Goal: Information Seeking & Learning: Learn about a topic

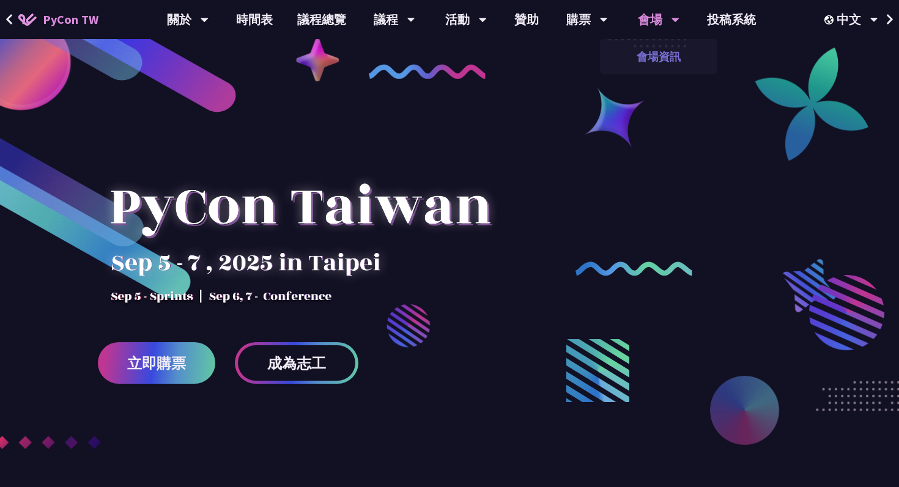
click at [657, 57] on link "會場資訊" at bounding box center [658, 56] width 117 height 29
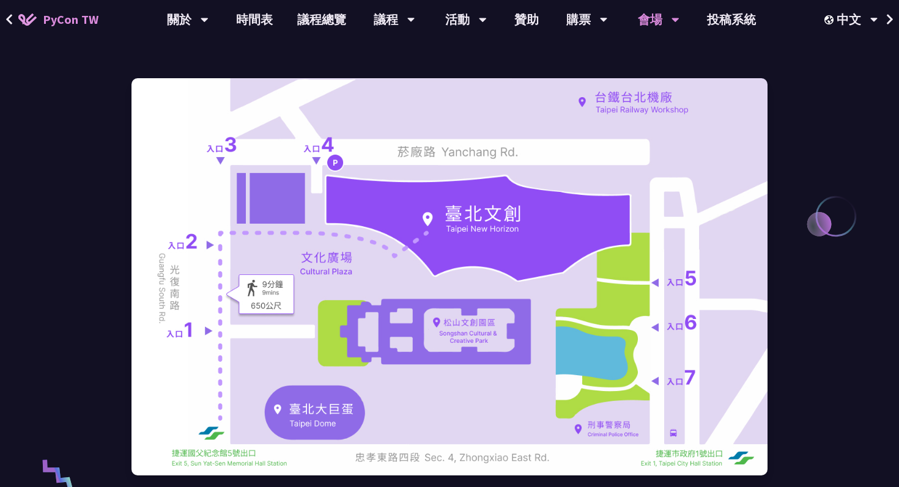
scroll to position [70, 0]
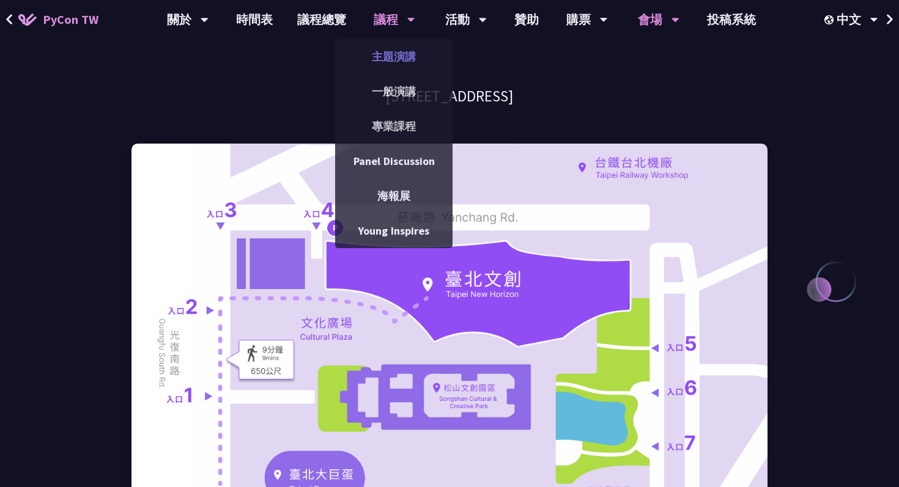
click at [391, 62] on link "主題演講" at bounding box center [393, 56] width 117 height 29
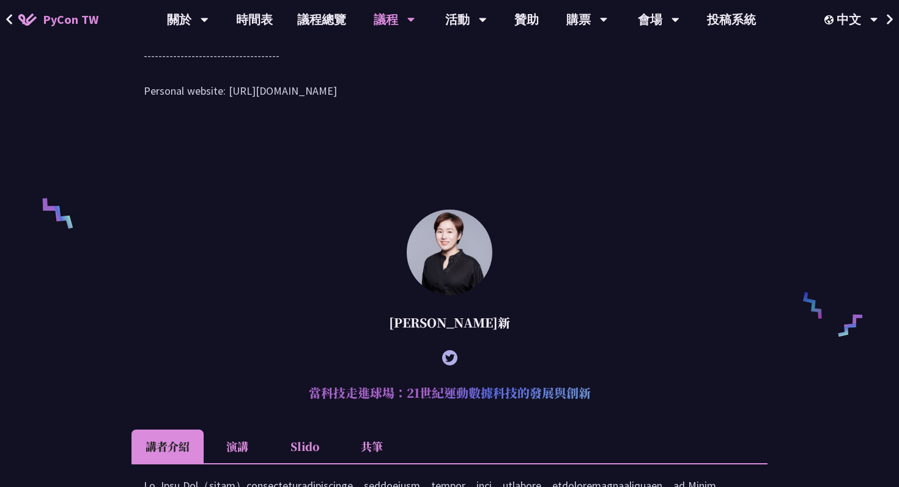
scroll to position [744, 0]
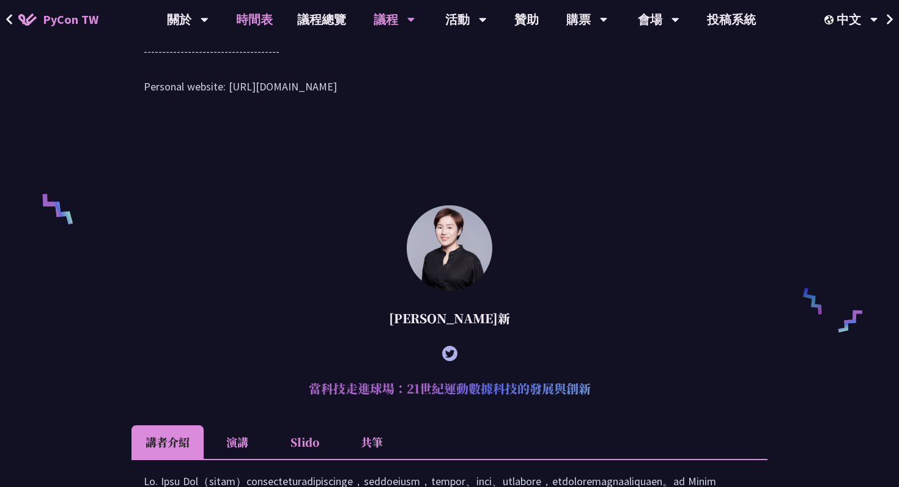
click at [254, 27] on link "時間表" at bounding box center [254, 19] width 61 height 39
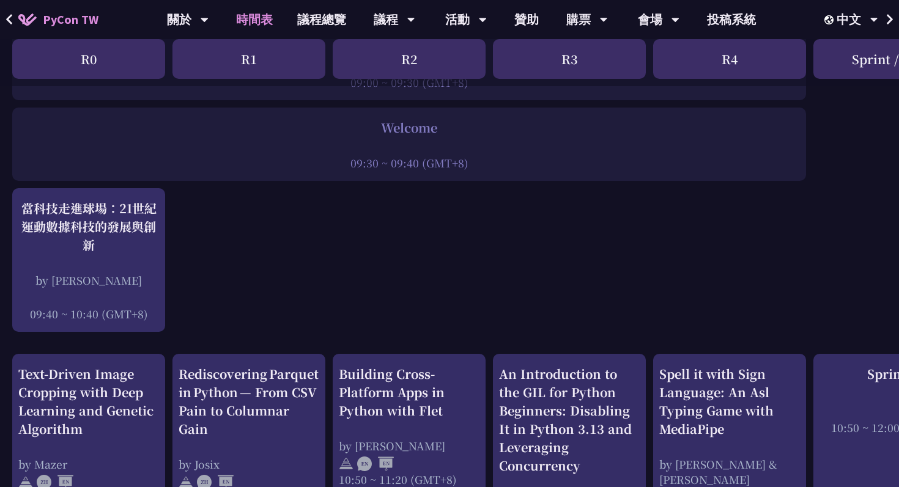
scroll to position [224, 0]
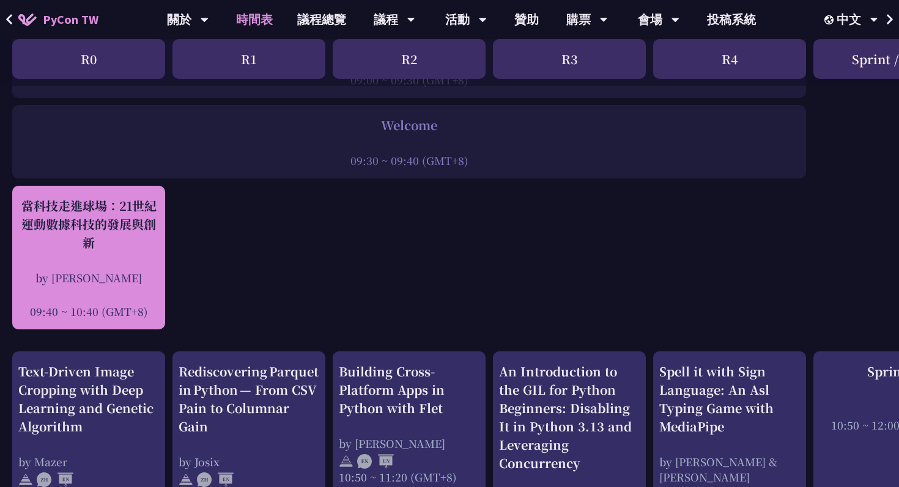
click at [114, 254] on div "當科技走進球場：21世紀運動數據科技的發展與創新 by [PERSON_NAME]新 09:40 ~ 10:40 (GMT+8)" at bounding box center [88, 258] width 141 height 122
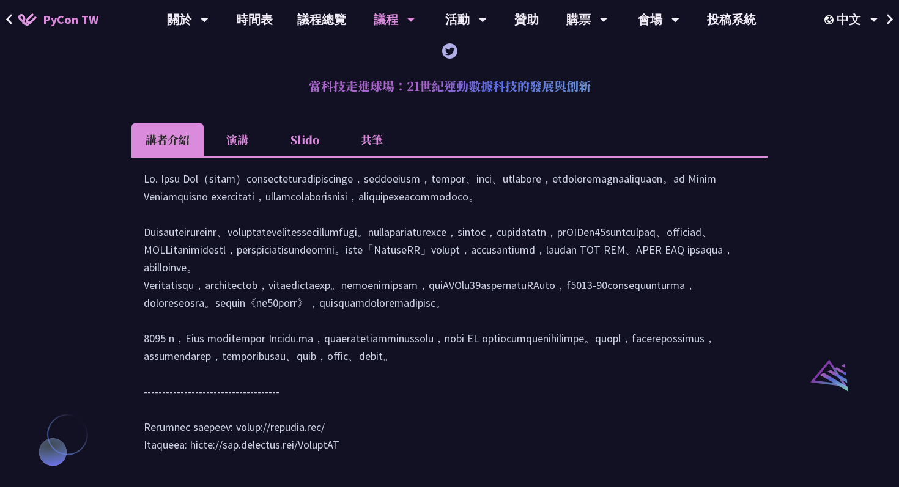
scroll to position [1049, 0]
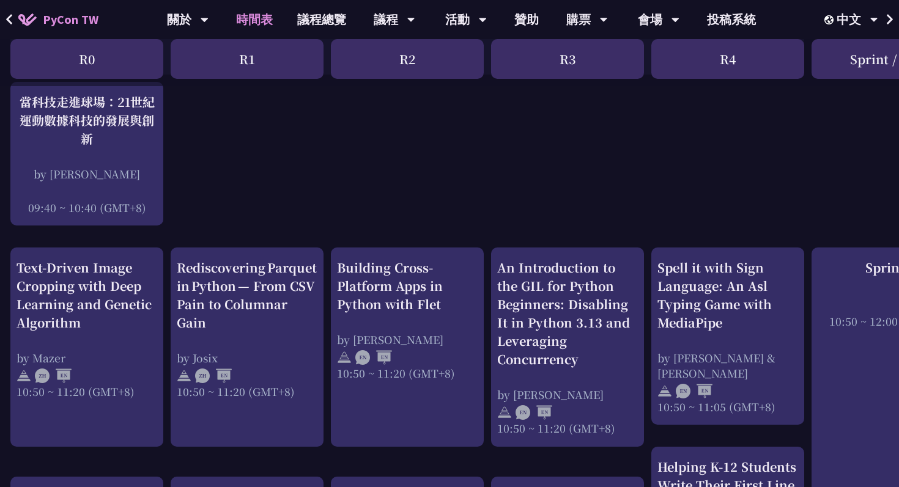
scroll to position [328, 0]
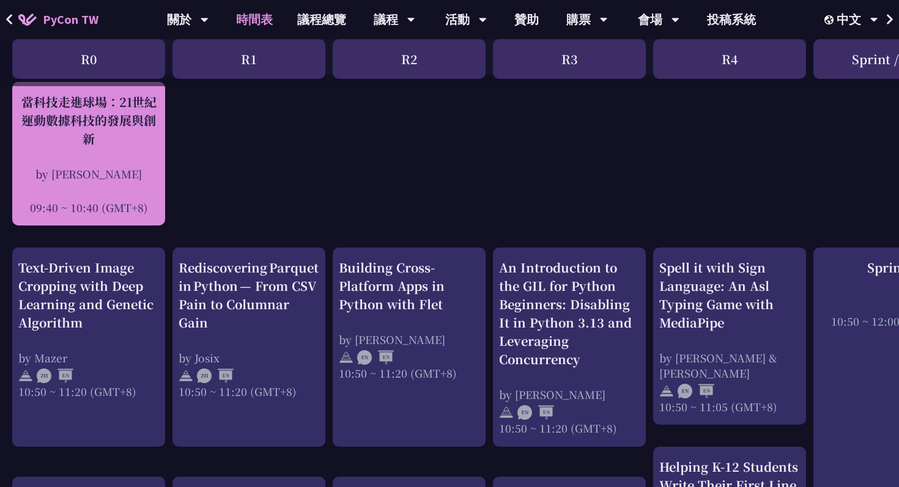
click at [124, 164] on div "當科技走進球場：21世紀運動數據科技的發展與創新 by [PERSON_NAME]新 09:40 ~ 10:40 (GMT+8)" at bounding box center [88, 154] width 141 height 122
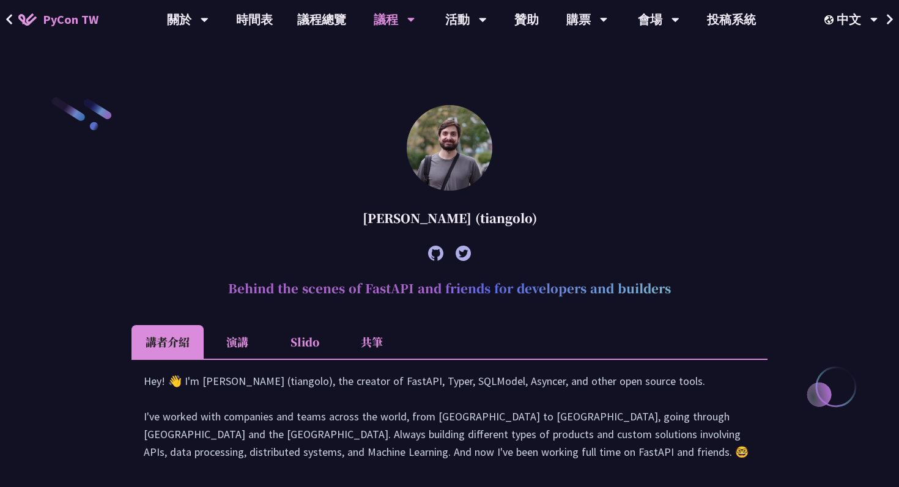
scroll to position [311, 0]
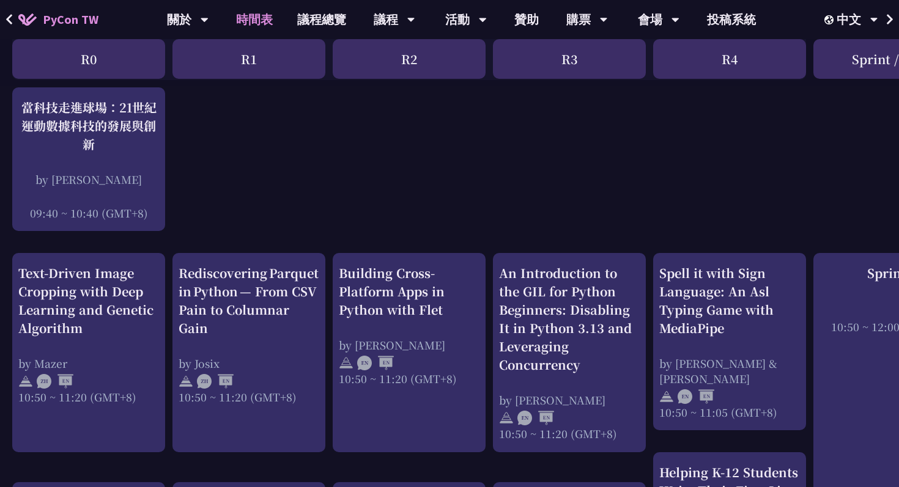
scroll to position [311, 0]
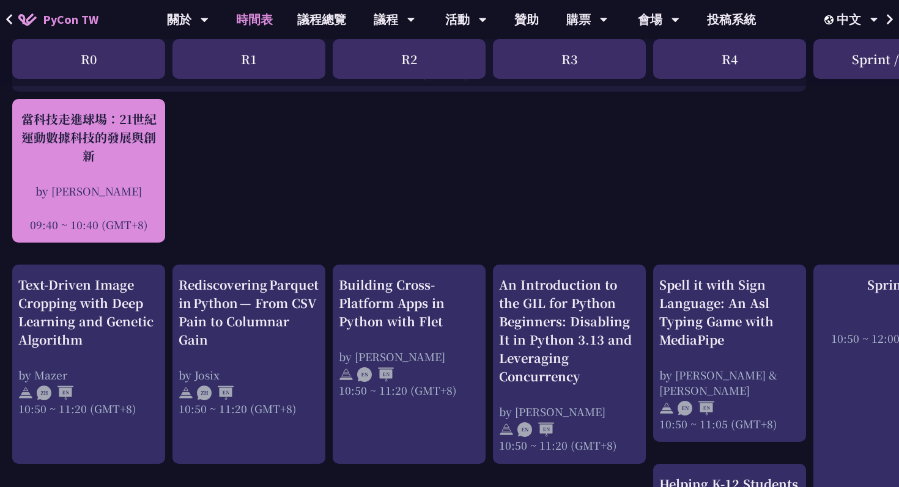
click at [135, 187] on div "by [PERSON_NAME]" at bounding box center [88, 190] width 141 height 15
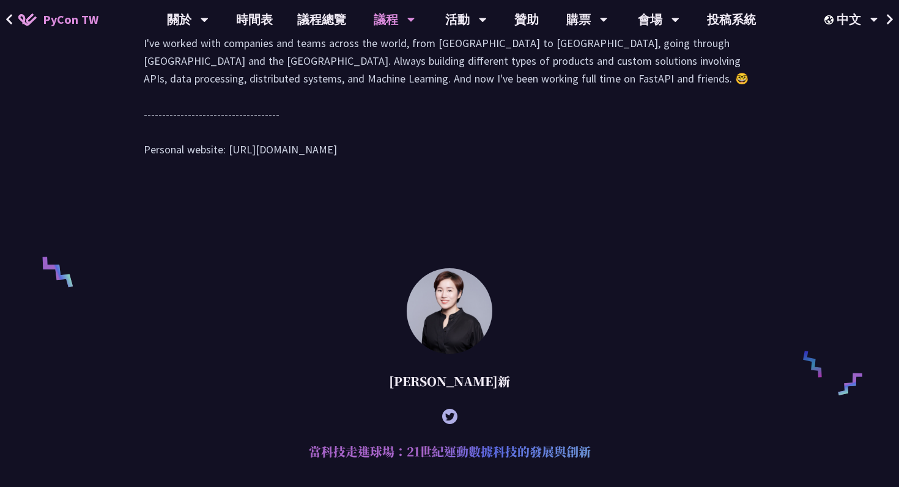
scroll to position [1060, 0]
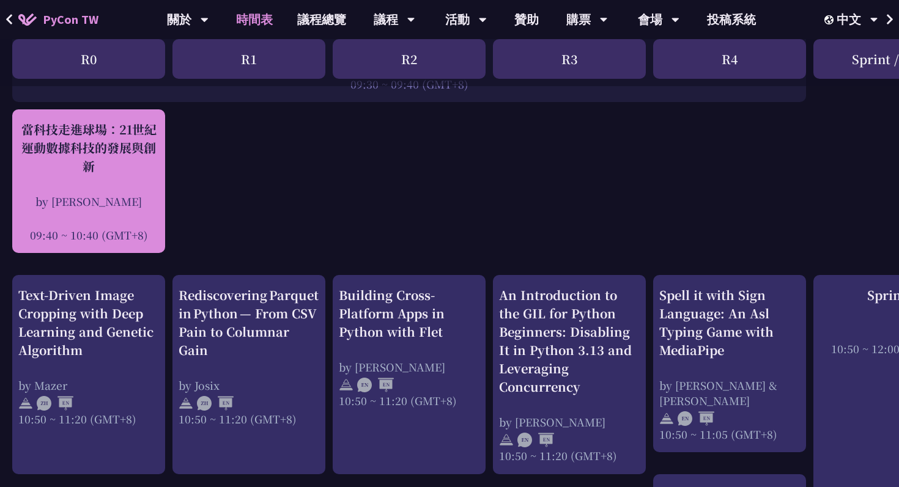
scroll to position [291, 0]
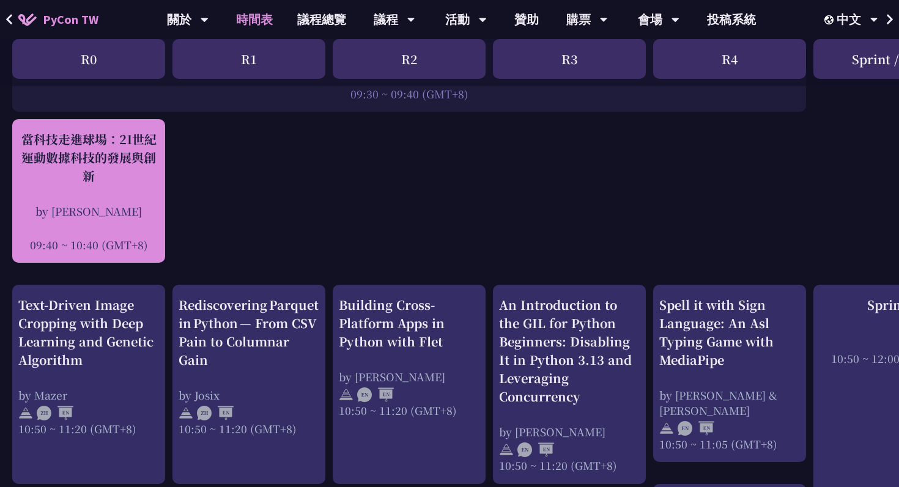
click at [137, 213] on div "by [PERSON_NAME]" at bounding box center [88, 211] width 141 height 15
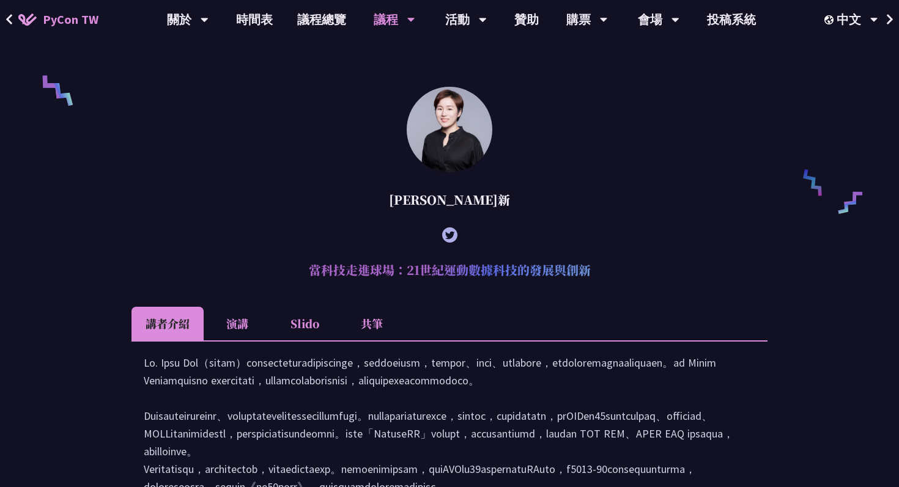
scroll to position [287, 0]
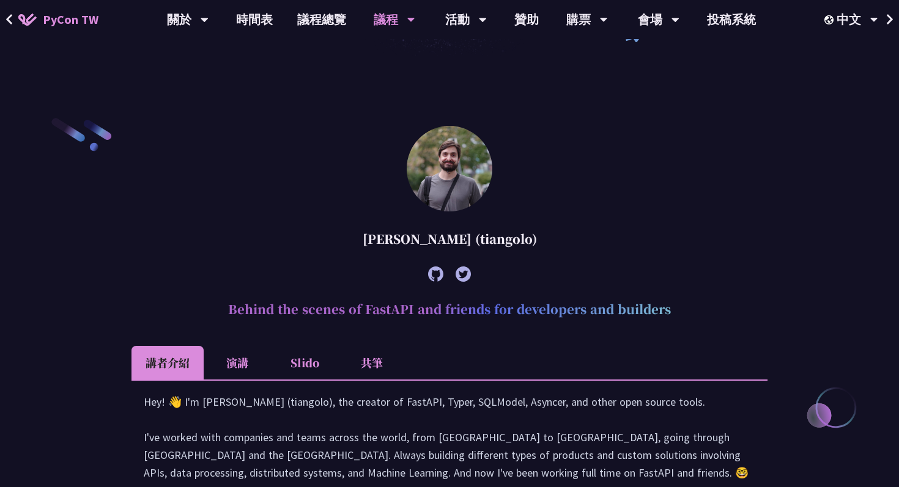
click at [459, 156] on img at bounding box center [450, 169] width 86 height 86
click at [454, 310] on h2 "Behind the scenes of FastAPI and friends for developers and builders" at bounding box center [449, 309] width 636 height 37
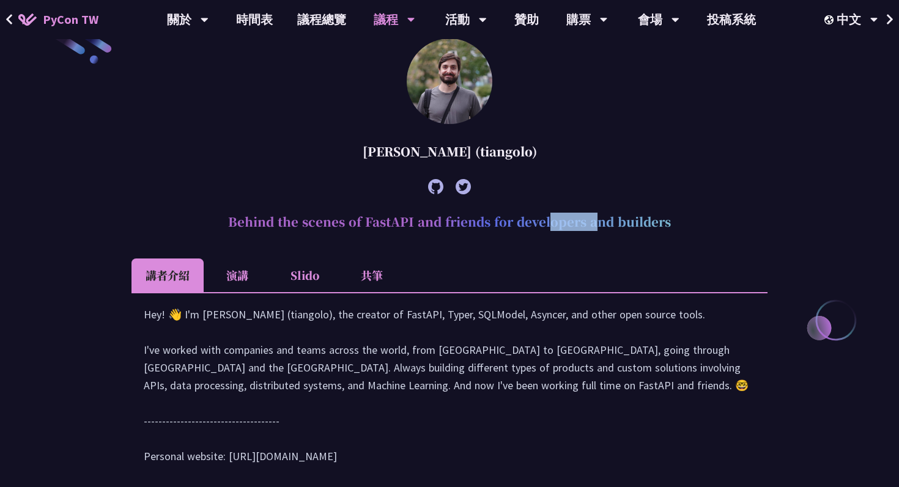
scroll to position [375, 0]
click at [442, 221] on h2 "Behind the scenes of FastAPI and friends for developers and builders" at bounding box center [449, 221] width 636 height 37
click at [363, 271] on li "共筆" at bounding box center [371, 275] width 67 height 34
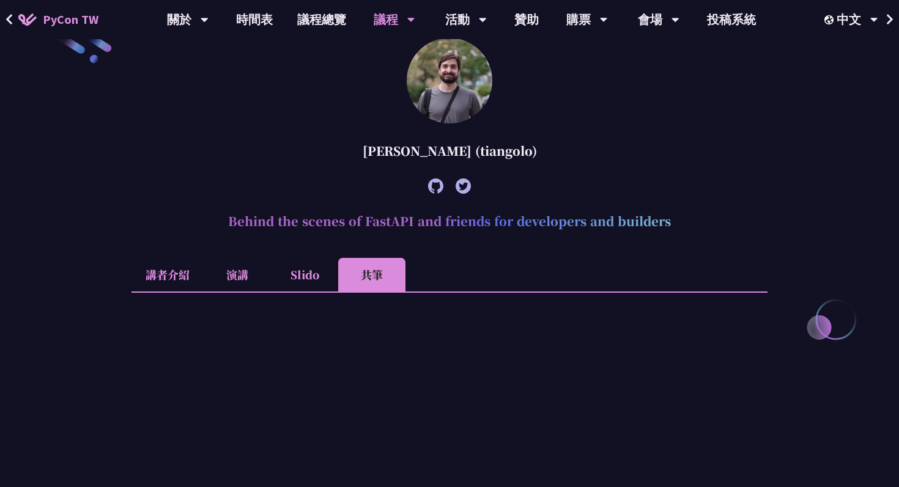
click at [295, 281] on li "Slido" at bounding box center [304, 275] width 67 height 34
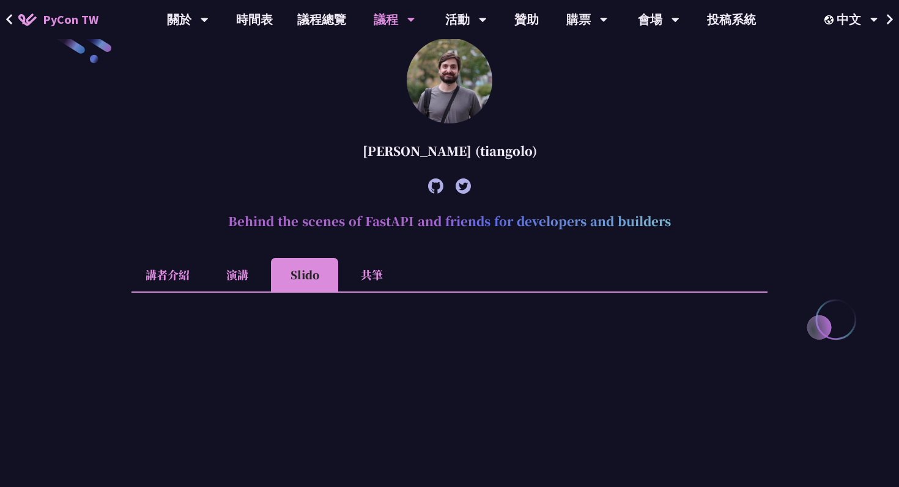
click at [245, 278] on li "演講" at bounding box center [237, 275] width 67 height 34
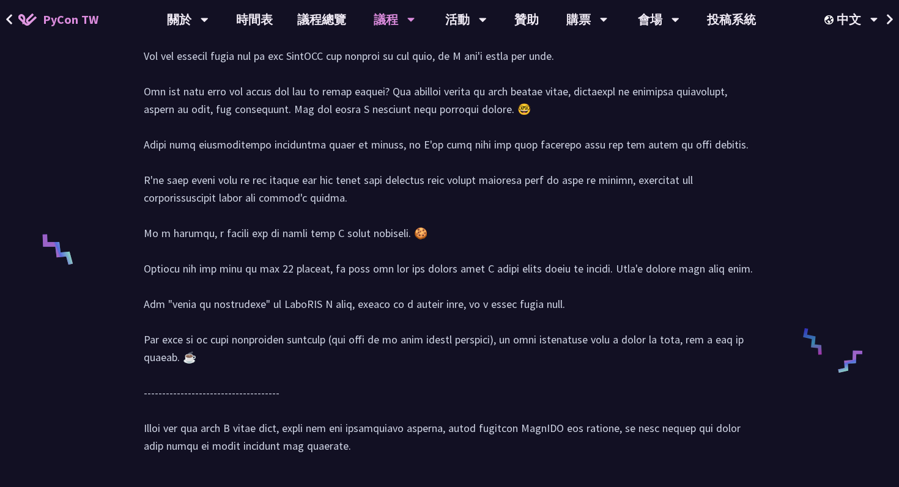
scroll to position [492, 0]
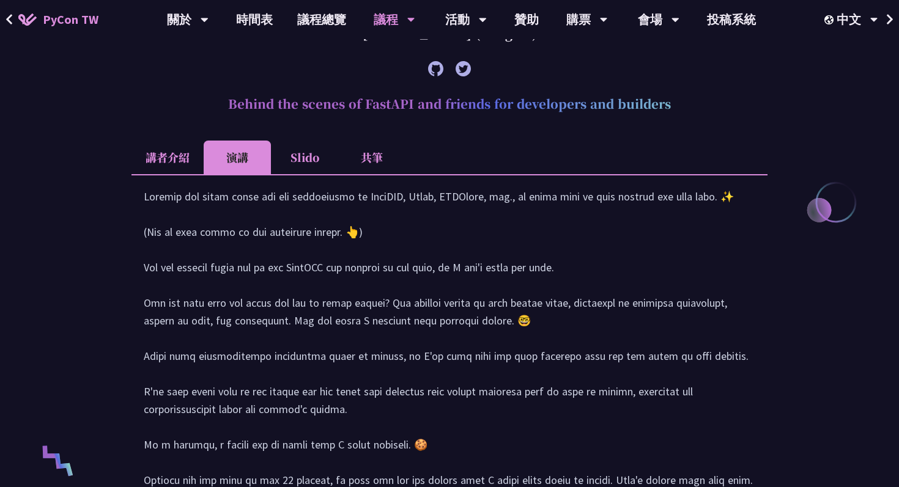
click at [165, 156] on li "講者介紹" at bounding box center [167, 158] width 72 height 34
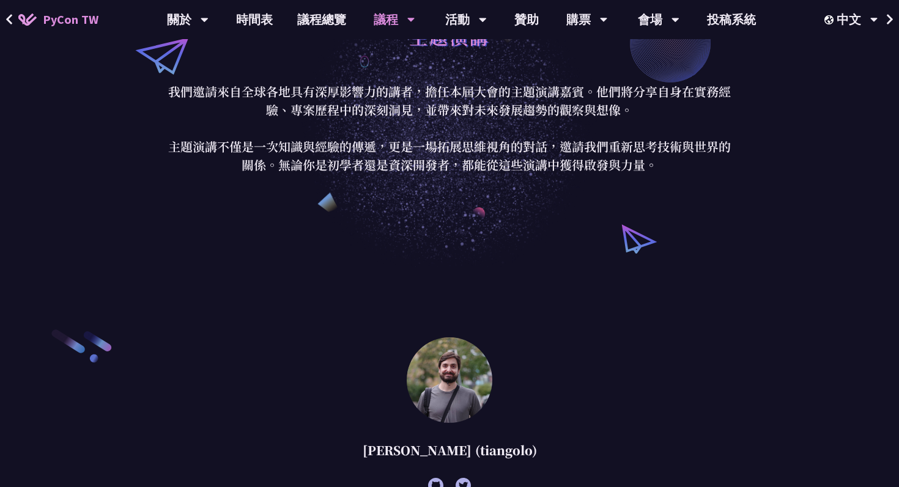
scroll to position [48, 0]
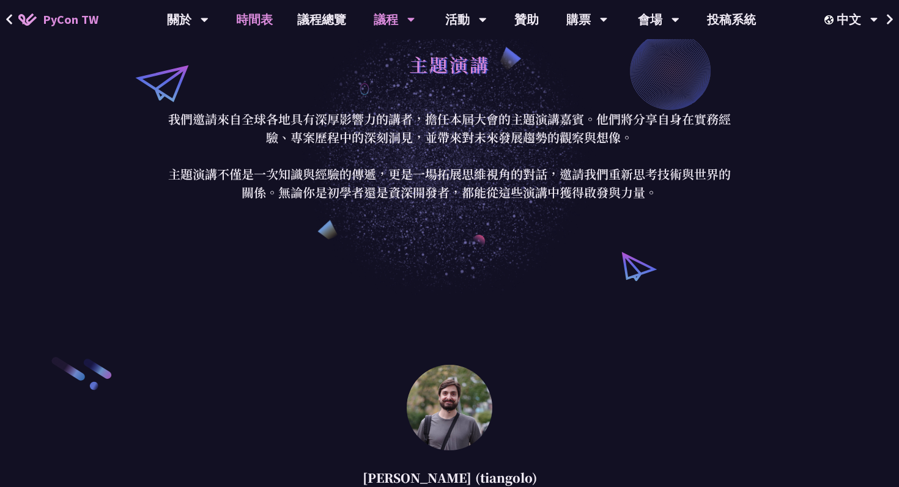
click at [253, 26] on link "時間表" at bounding box center [254, 19] width 61 height 39
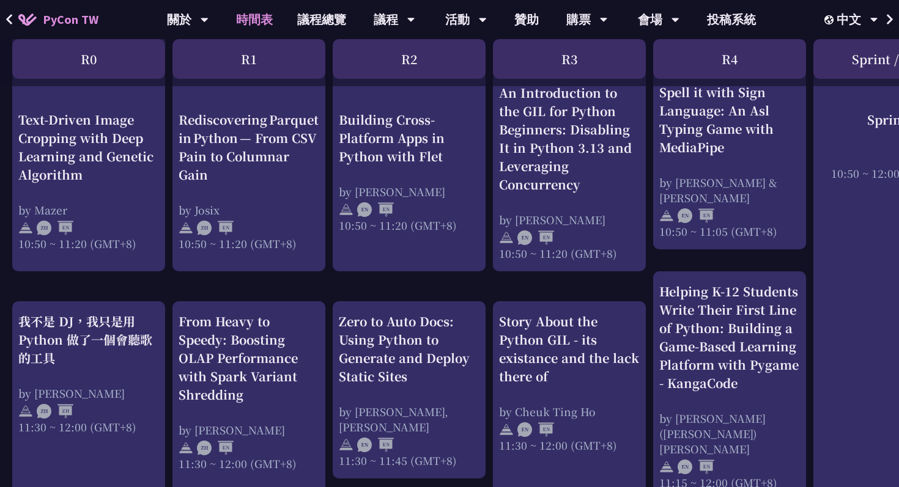
scroll to position [508, 0]
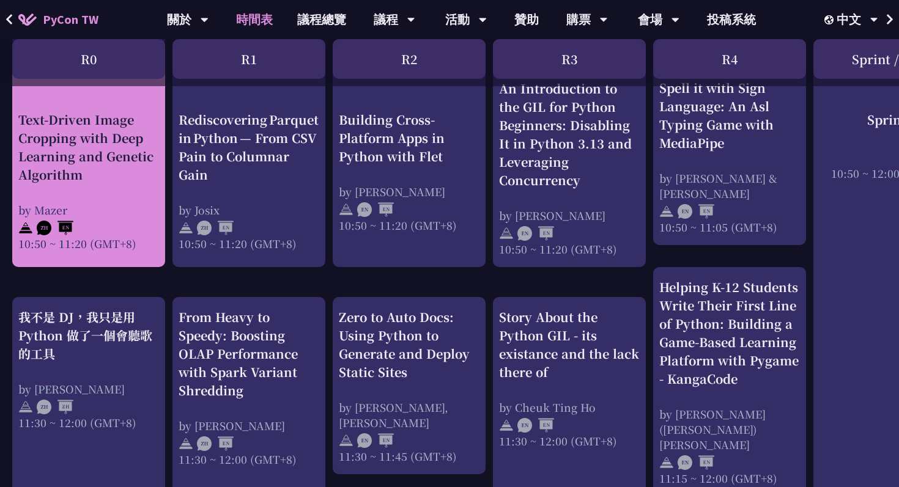
click at [131, 128] on div "Text-Driven Image Cropping with Deep Learning and Genetic Algorithm" at bounding box center [88, 146] width 141 height 73
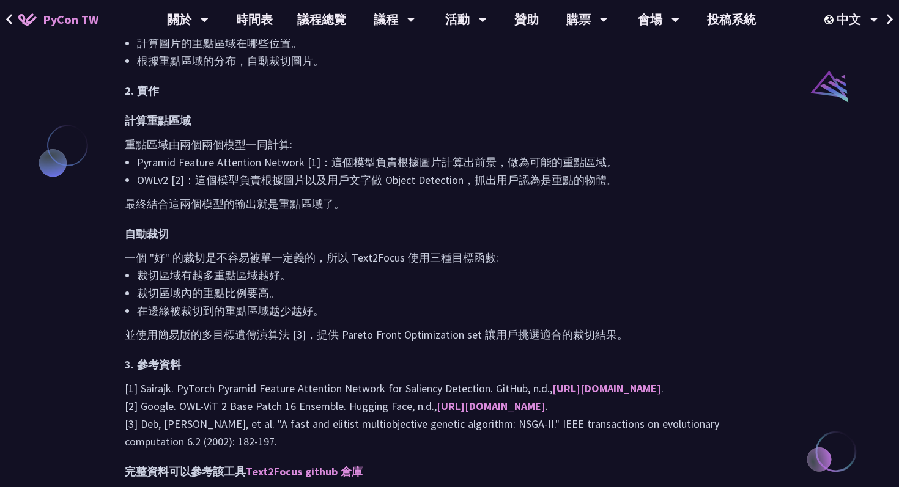
scroll to position [993, 0]
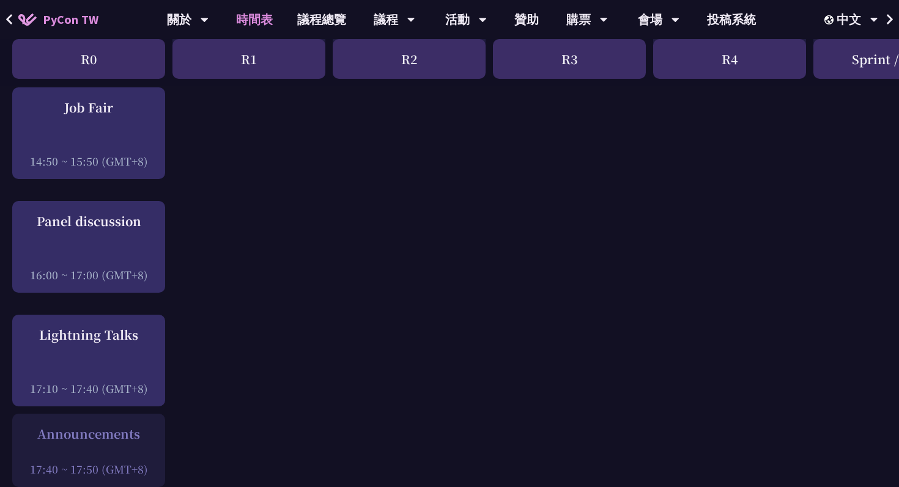
scroll to position [1454, 0]
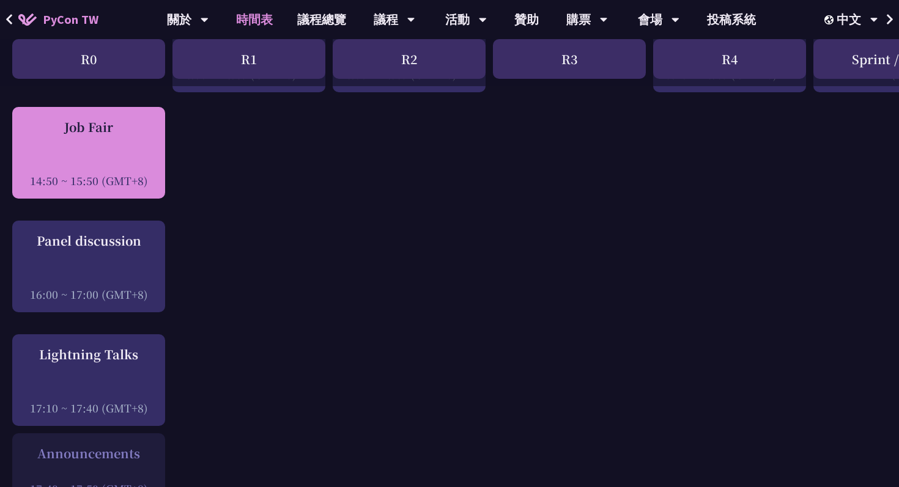
click at [102, 173] on div "14:50 ~ 15:50 (GMT+8)" at bounding box center [88, 180] width 141 height 15
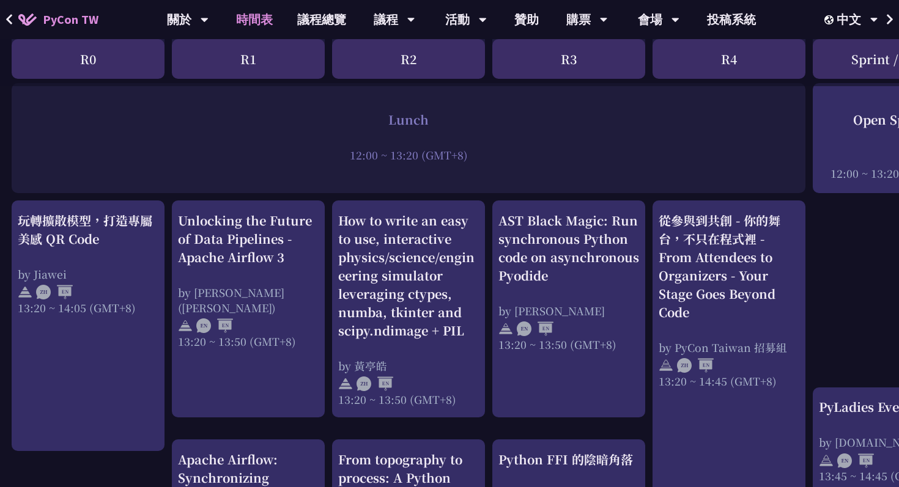
scroll to position [928, 1]
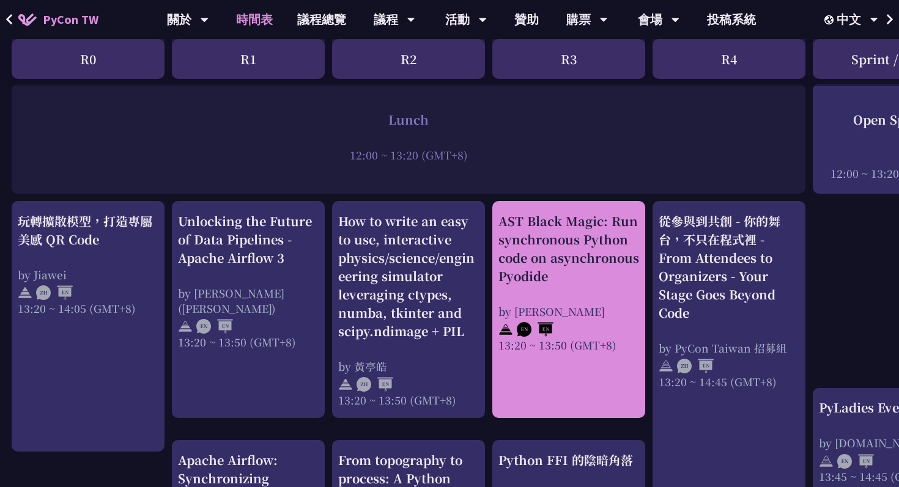
click at [611, 338] on div "13:20 ~ 13:50 (GMT+8)" at bounding box center [568, 345] width 141 height 15
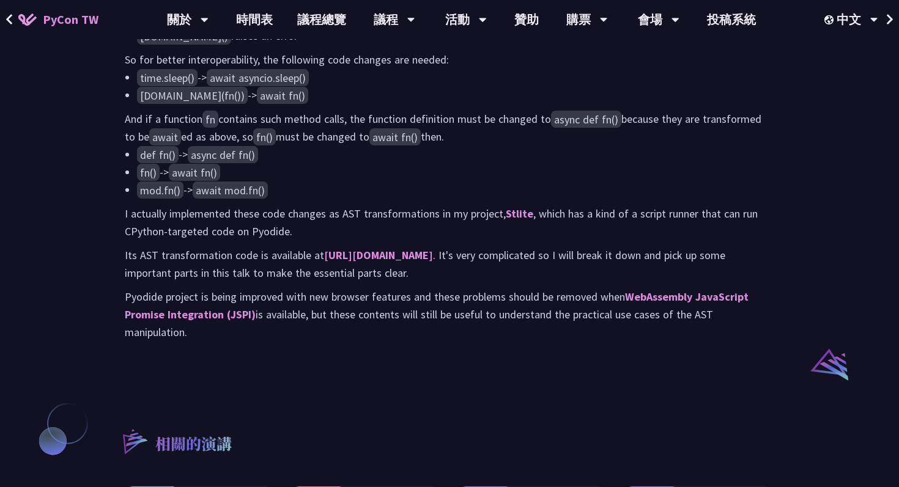
scroll to position [716, 0]
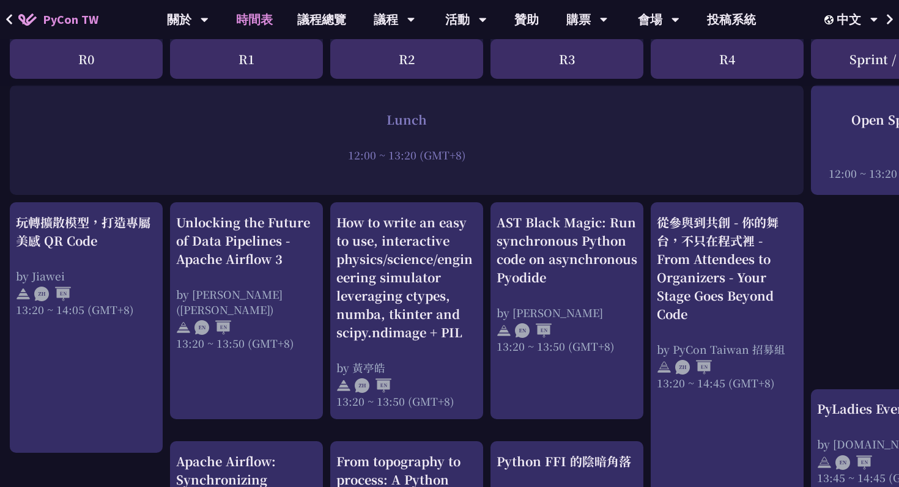
scroll to position [823, 2]
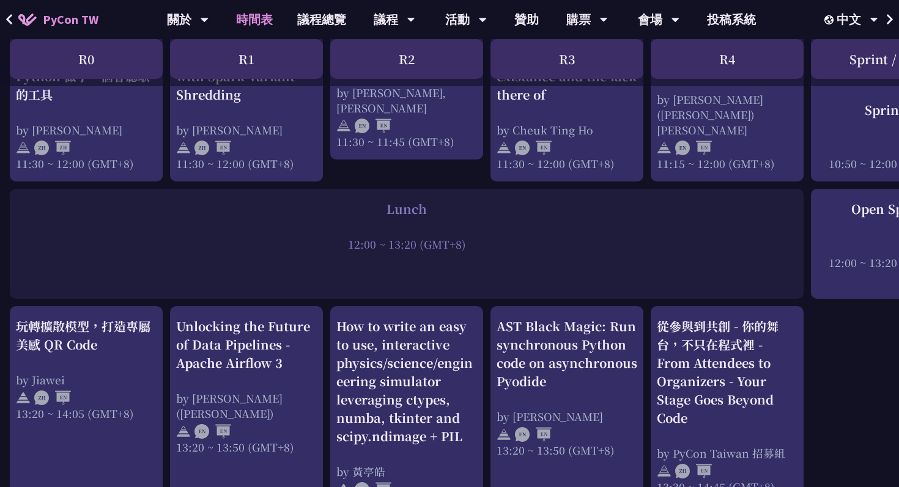
click at [259, 25] on link "時間表" at bounding box center [254, 19] width 61 height 39
click at [257, 23] on link "時間表" at bounding box center [254, 19] width 61 height 39
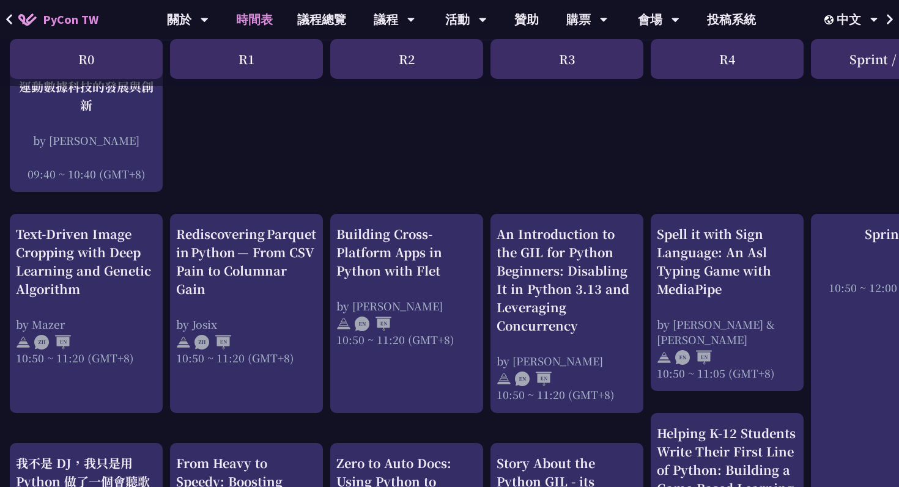
scroll to position [0, 2]
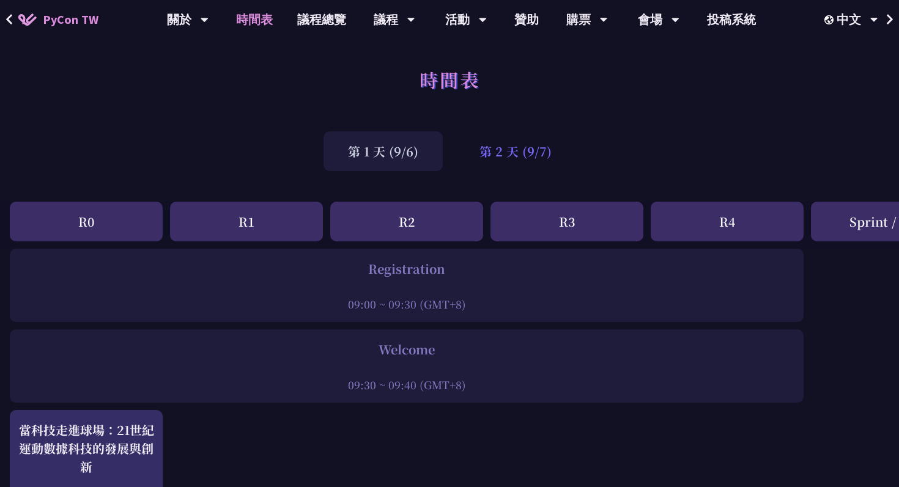
click at [494, 149] on div "第 2 天 (9/7)" at bounding box center [515, 151] width 121 height 40
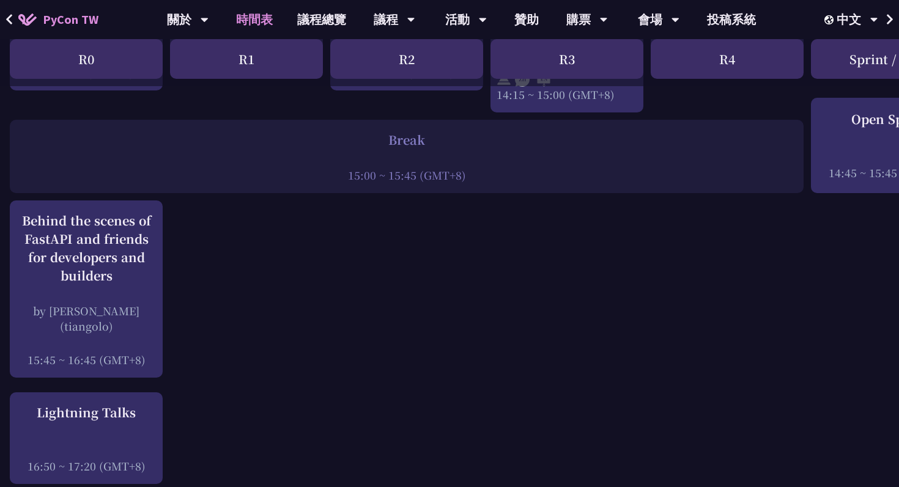
scroll to position [1488, 2]
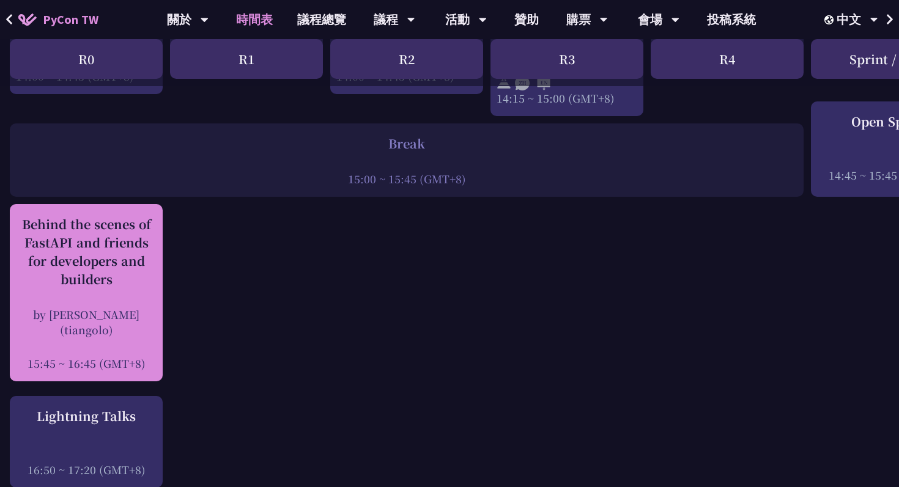
click at [48, 308] on div "by [PERSON_NAME] (tiangolo)" at bounding box center [86, 322] width 141 height 31
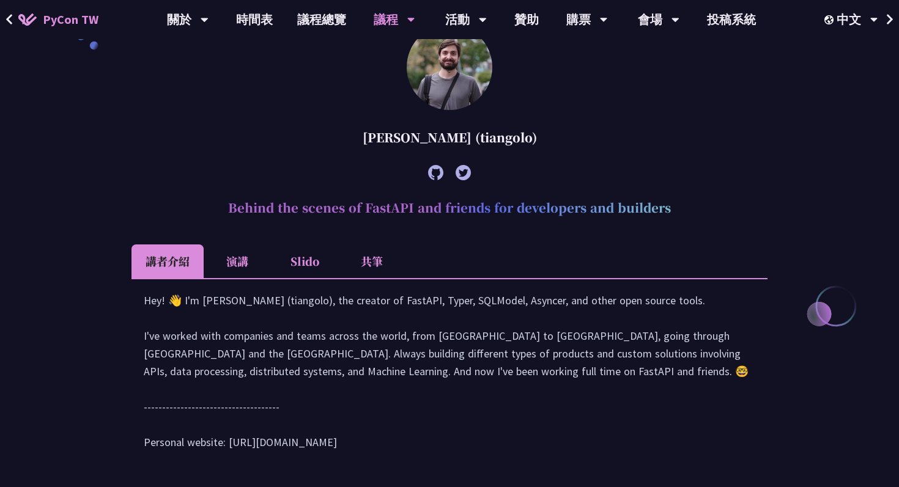
scroll to position [391, 0]
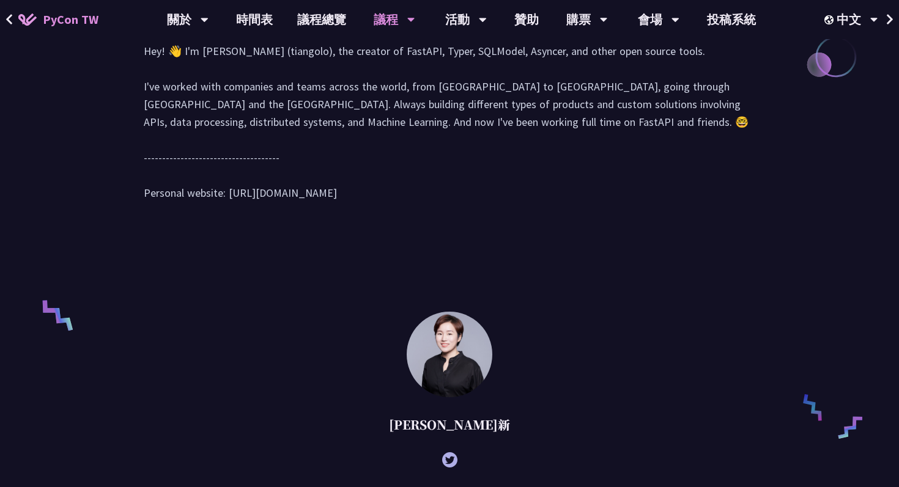
scroll to position [797, 0]
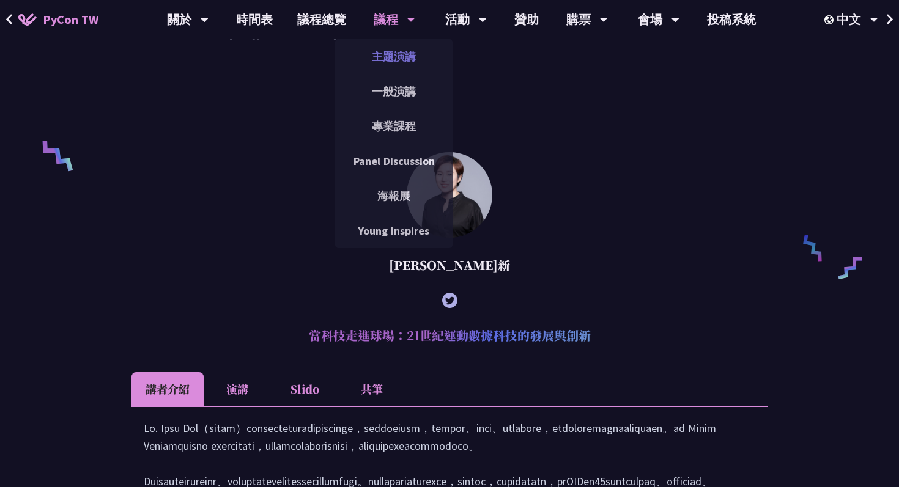
click at [385, 62] on link "主題演講" at bounding box center [393, 56] width 117 height 29
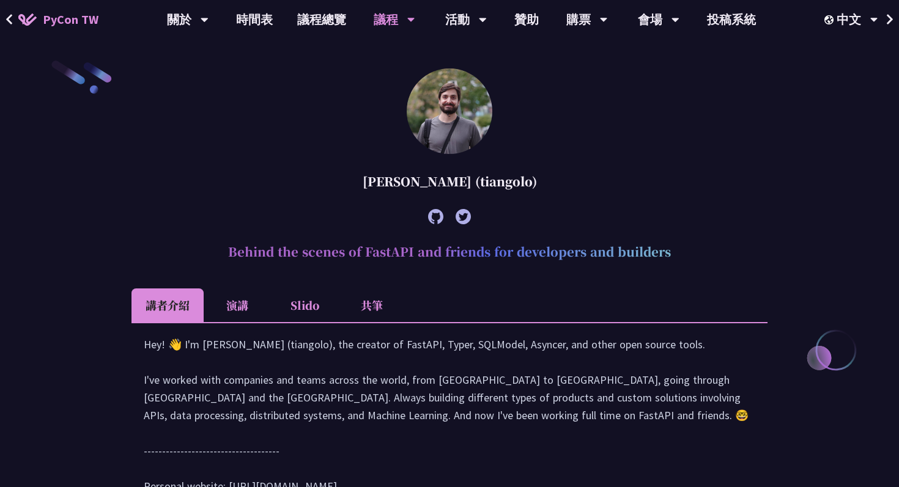
scroll to position [417, 0]
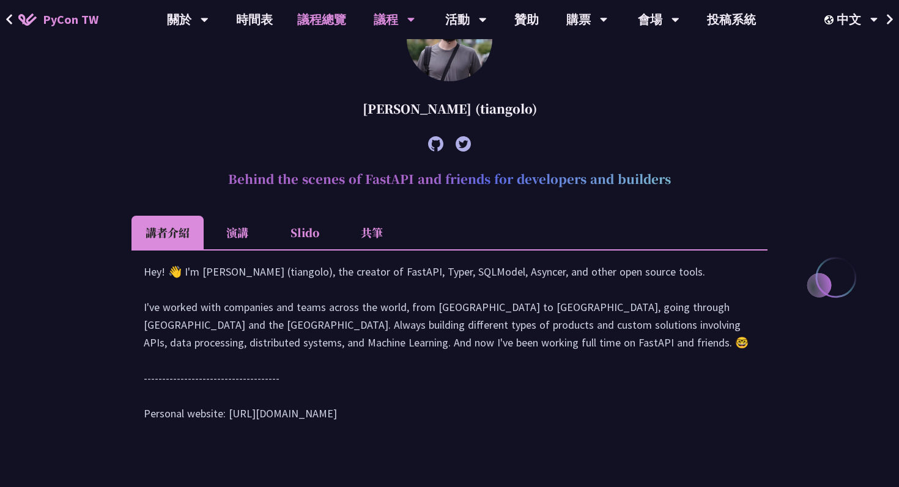
click at [335, 20] on link "議程總覽" at bounding box center [321, 19] width 73 height 39
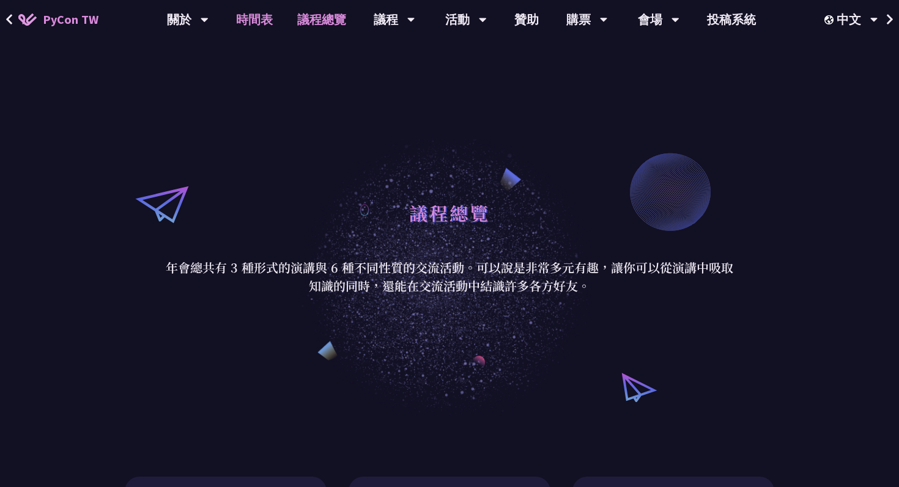
click at [269, 19] on link "時間表" at bounding box center [254, 19] width 61 height 39
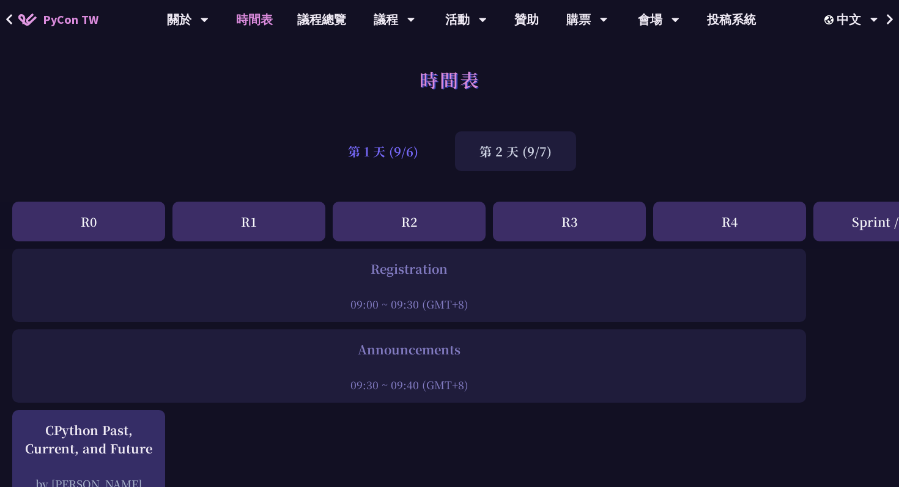
click at [343, 160] on div "第 1 天 (9/6)" at bounding box center [382, 151] width 119 height 40
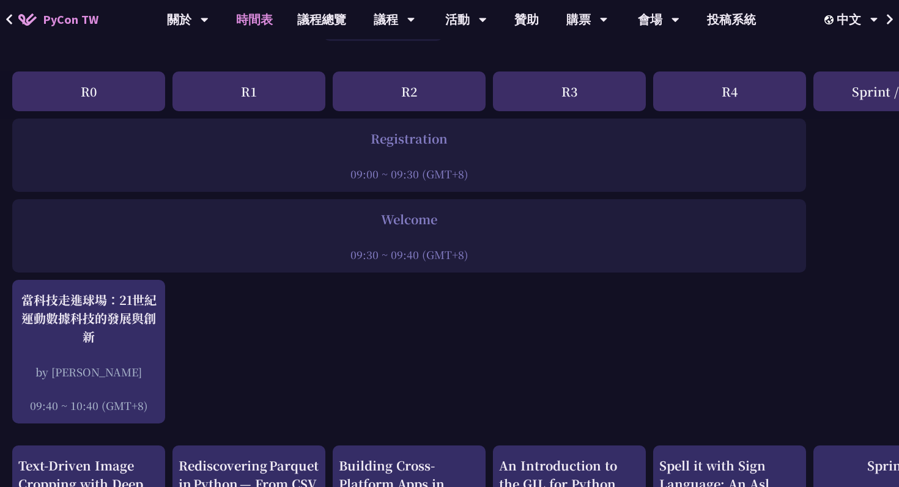
scroll to position [135, 0]
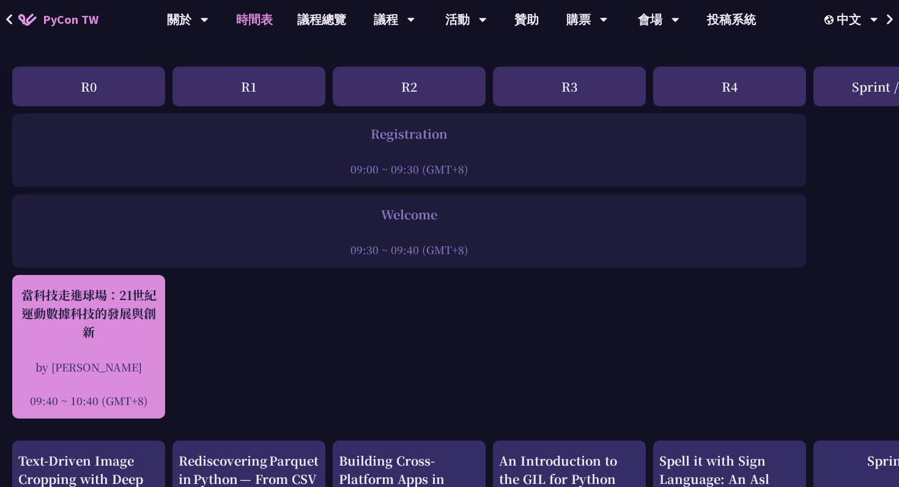
click at [160, 347] on div "當科技走進球場：21世紀運動數據科技的發展與創新 by [PERSON_NAME]新 09:40 ~ 10:40 (GMT+8)" at bounding box center [88, 347] width 153 height 144
click at [61, 327] on div "當科技走進球場：21世紀運動數據科技的發展與創新" at bounding box center [88, 313] width 141 height 55
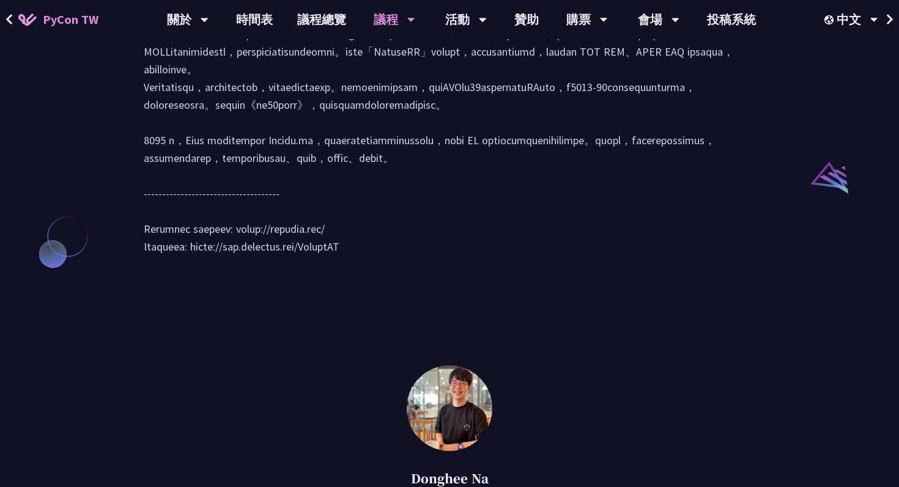
scroll to position [1239, 0]
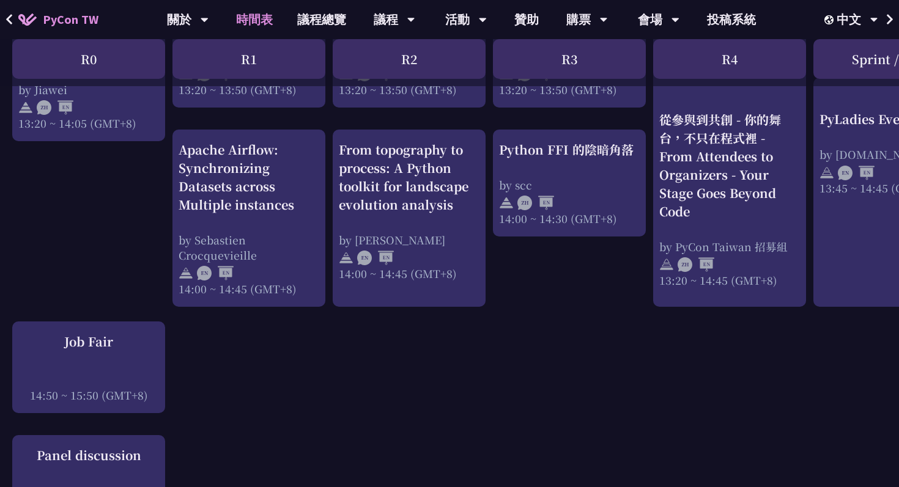
scroll to position [1232, 0]
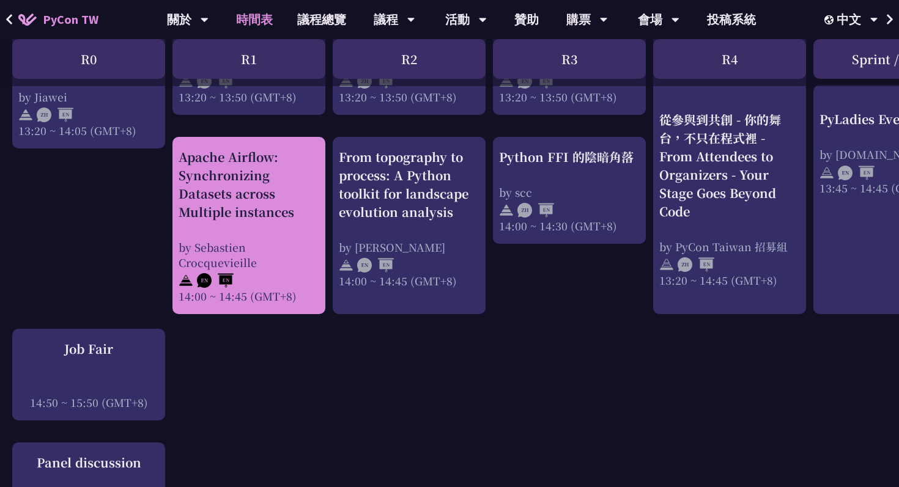
click at [246, 240] on div "by Sebastien Crocquevieille" at bounding box center [249, 255] width 141 height 31
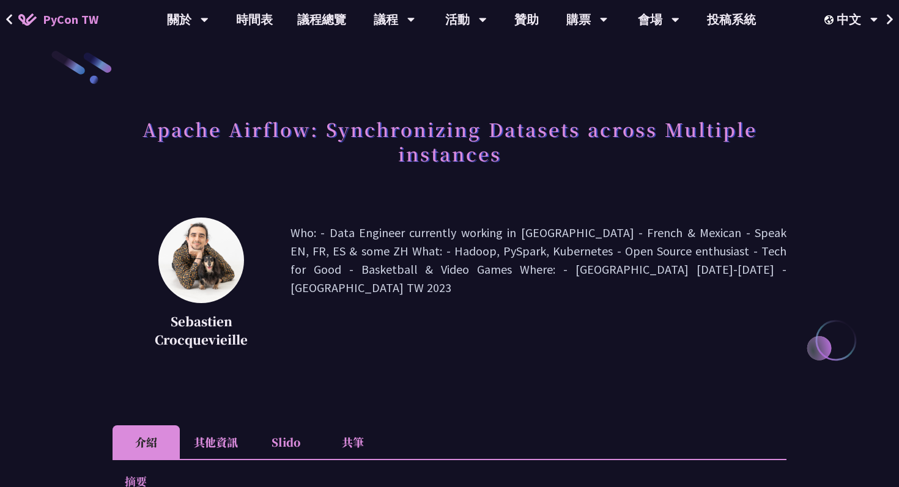
scroll to position [13, 0]
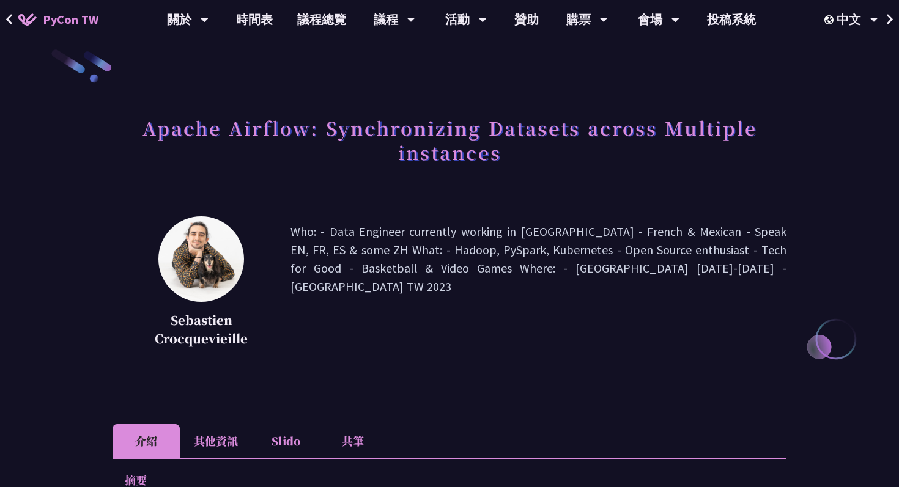
click at [406, 128] on h1 "Apache Airflow: Synchronizing Datasets across Multiple instances" at bounding box center [450, 139] width 674 height 61
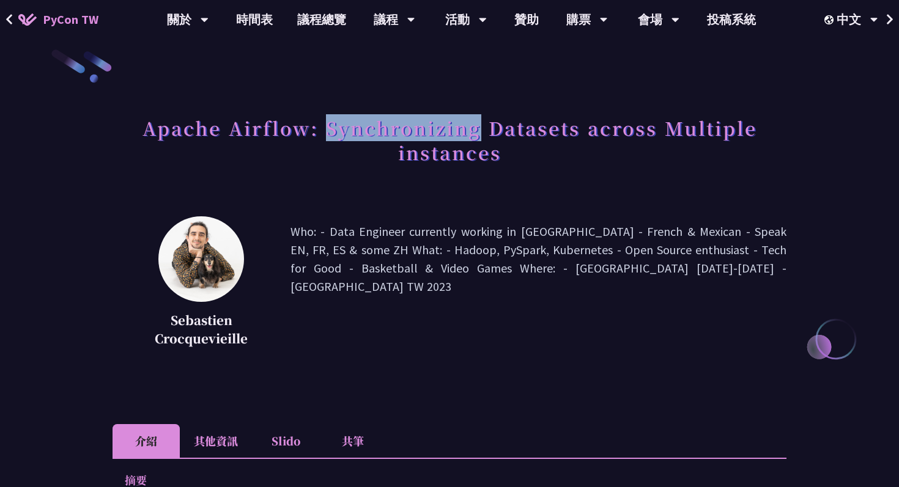
click at [406, 128] on h1 "Apache Airflow: Synchronizing Datasets across Multiple instances" at bounding box center [450, 139] width 674 height 61
copy h1 "Synchronizing"
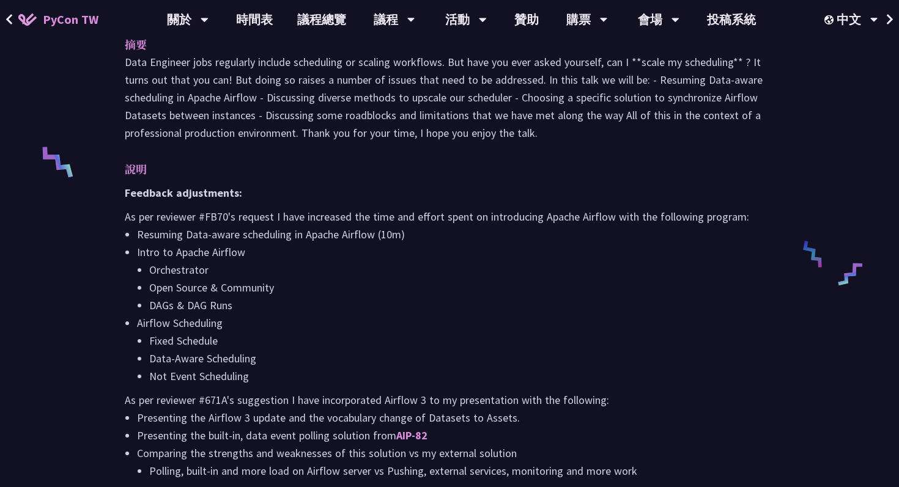
scroll to position [0, 0]
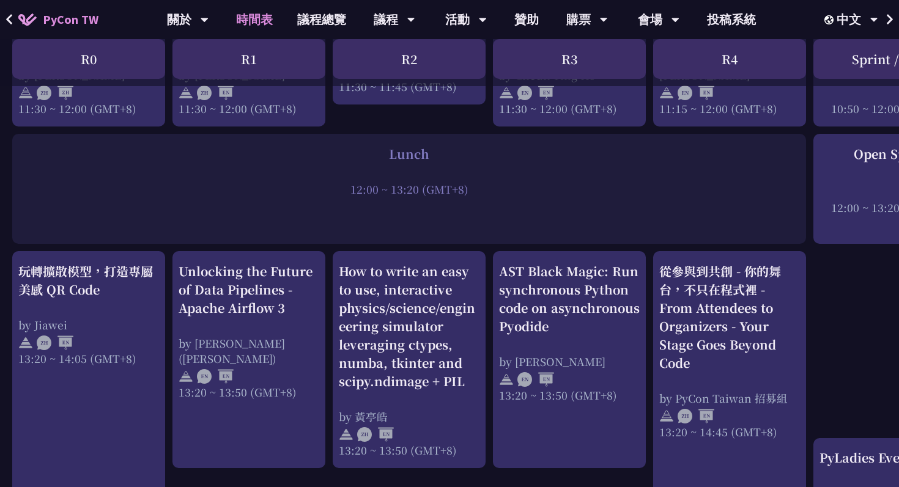
scroll to position [854, 0]
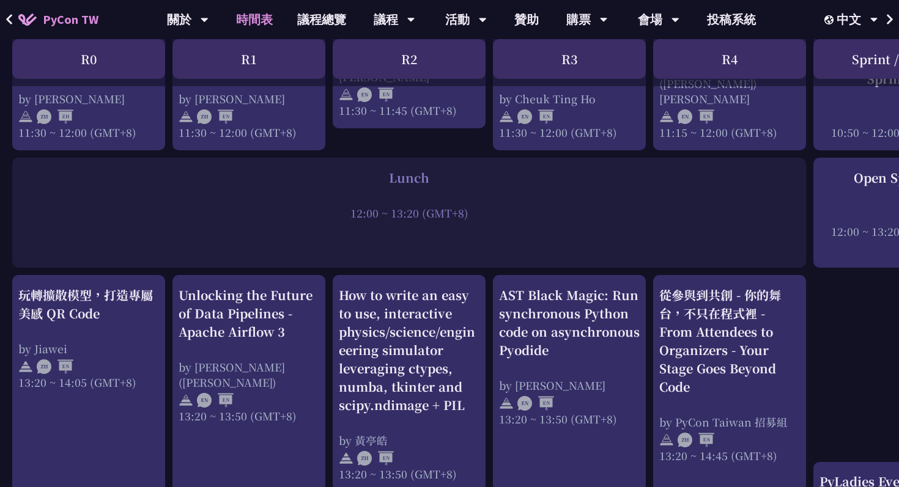
click at [309, 348] on div "Unlocking the Future of Data Pipelines - Apache Airflow 3 by [PERSON_NAME] ([PE…" at bounding box center [249, 355] width 141 height 138
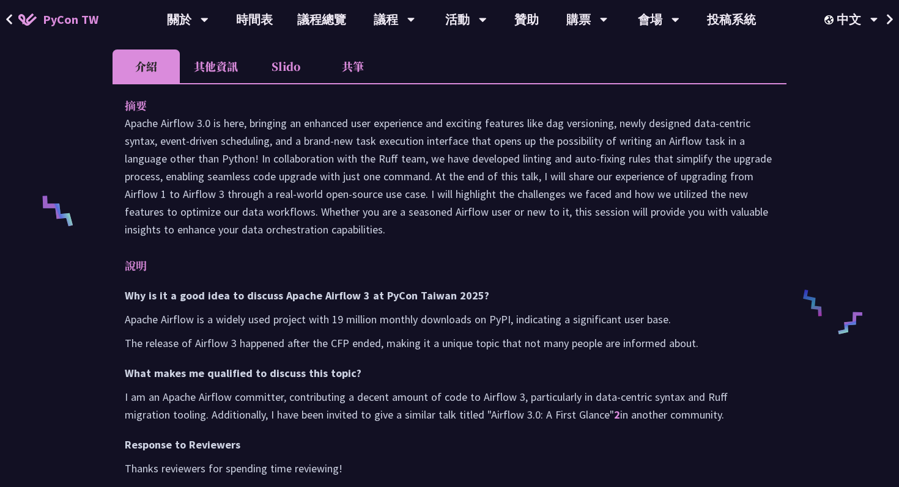
scroll to position [452, 0]
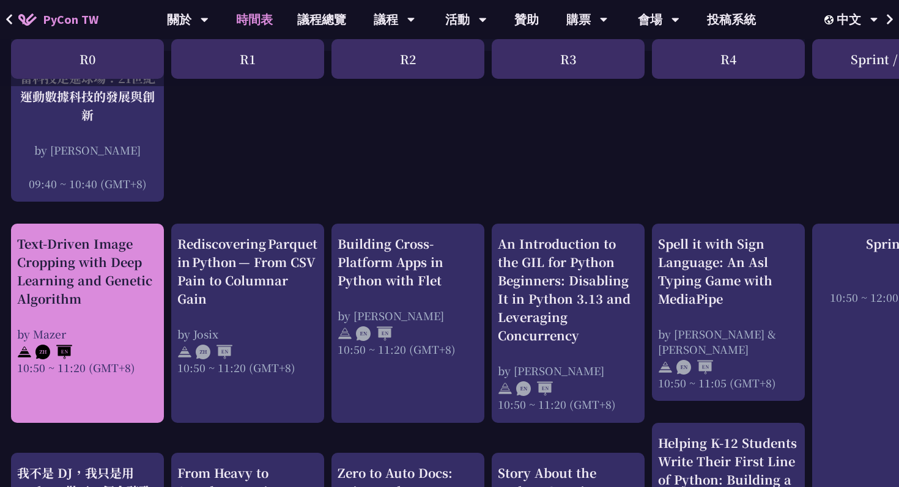
scroll to position [0, 1]
